Goal: Navigation & Orientation: Find specific page/section

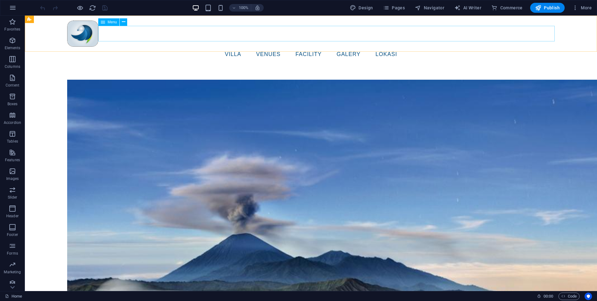
click at [392, 47] on nav "VILLA VENUES facility Galery lokasi" at bounding box center [311, 55] width 488 height 16
click at [405, 47] on nav "VILLA VENUES facility Galery lokasi" at bounding box center [311, 55] width 488 height 16
click at [396, 8] on span "Pages" at bounding box center [394, 8] width 22 height 6
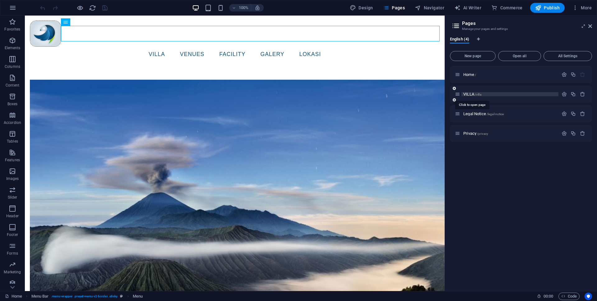
click at [473, 95] on span "VILLA /villa" at bounding box center [472, 94] width 18 height 5
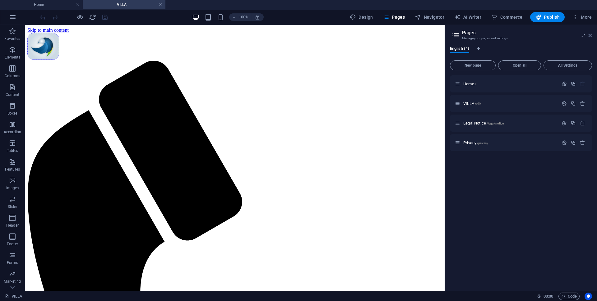
click at [591, 36] on icon at bounding box center [590, 35] width 4 height 5
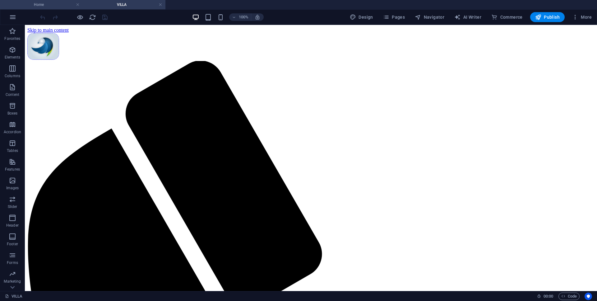
click at [45, 3] on h4 "Home" at bounding box center [41, 4] width 83 height 7
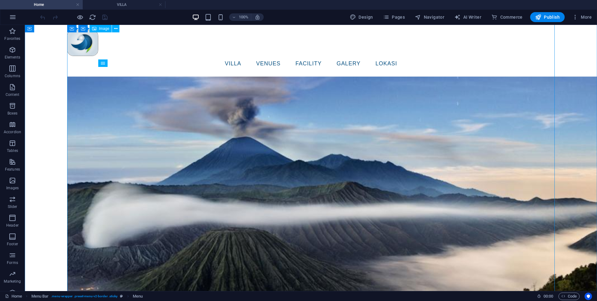
scroll to position [95, 0]
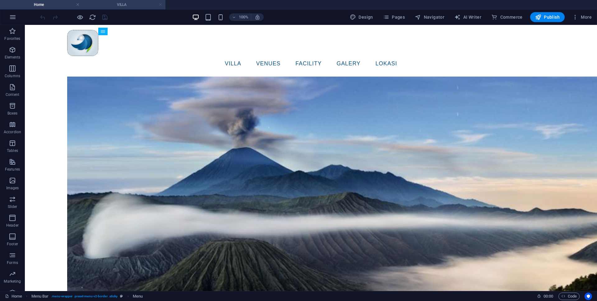
click at [161, 6] on link at bounding box center [161, 5] width 4 height 6
